Goal: Task Accomplishment & Management: Manage account settings

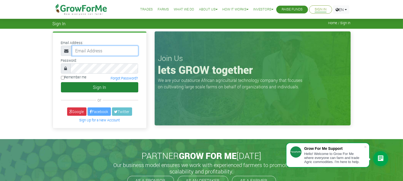
type input "233243157134@growforme.com"
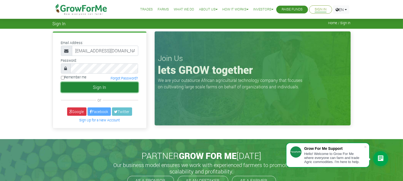
click at [104, 86] on button "Sign In" at bounding box center [99, 87] width 77 height 10
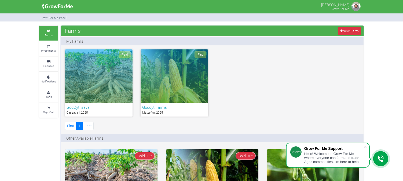
click at [95, 70] on div "Paid" at bounding box center [99, 76] width 68 height 54
